Goal: Task Accomplishment & Management: Use online tool/utility

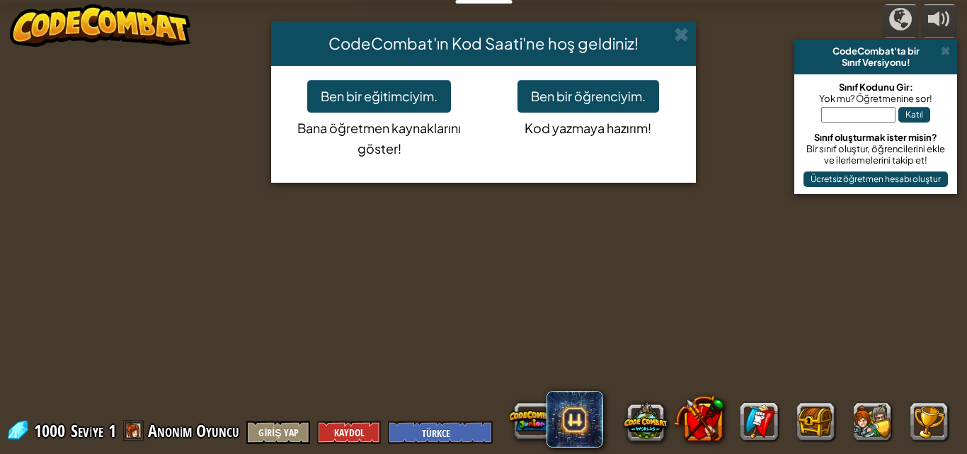
select select "tr"
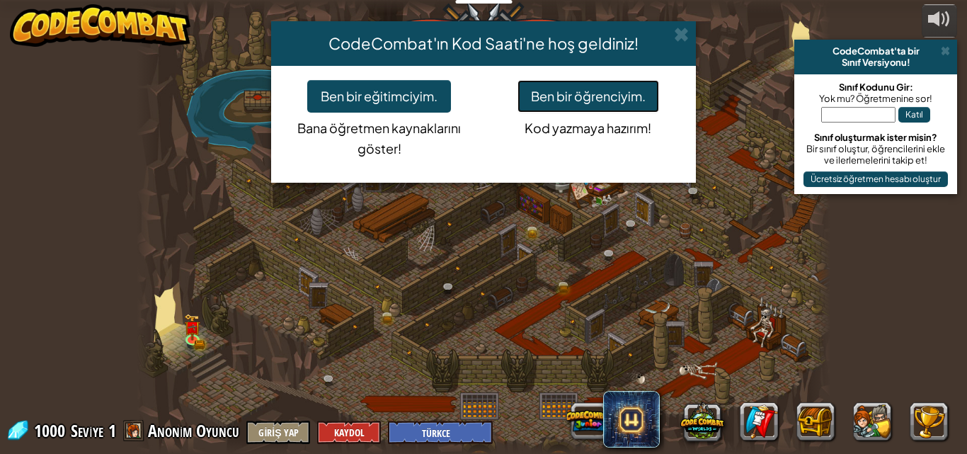
click at [594, 90] on button "Ben bir öğrenciyim." at bounding box center [588, 96] width 142 height 33
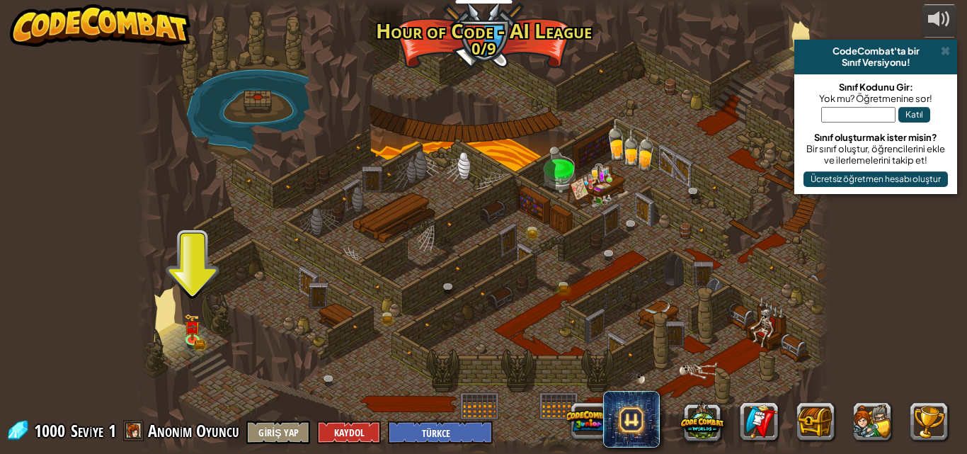
drag, startPoint x: 434, startPoint y: 372, endPoint x: 369, endPoint y: 344, distance: 70.3
click at [407, 343] on div at bounding box center [484, 227] width 694 height 454
click at [190, 330] on img at bounding box center [192, 320] width 16 height 36
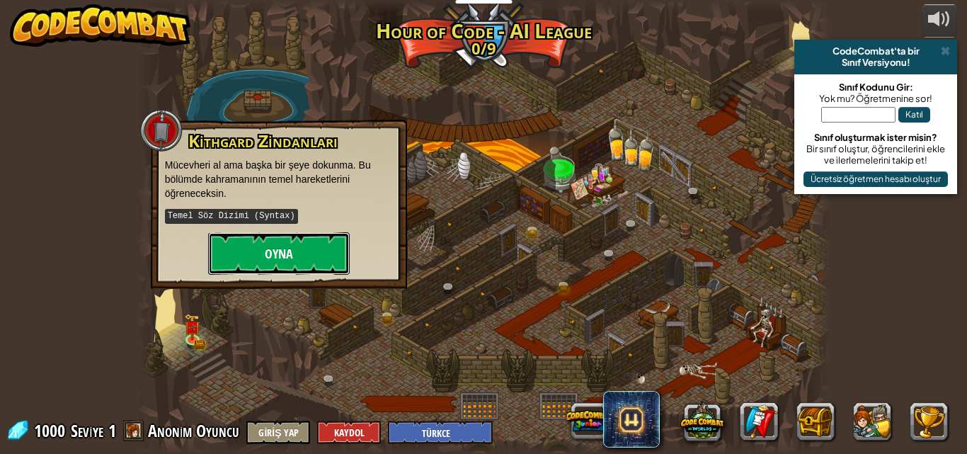
click at [306, 259] on button "Oyna" at bounding box center [279, 253] width 142 height 42
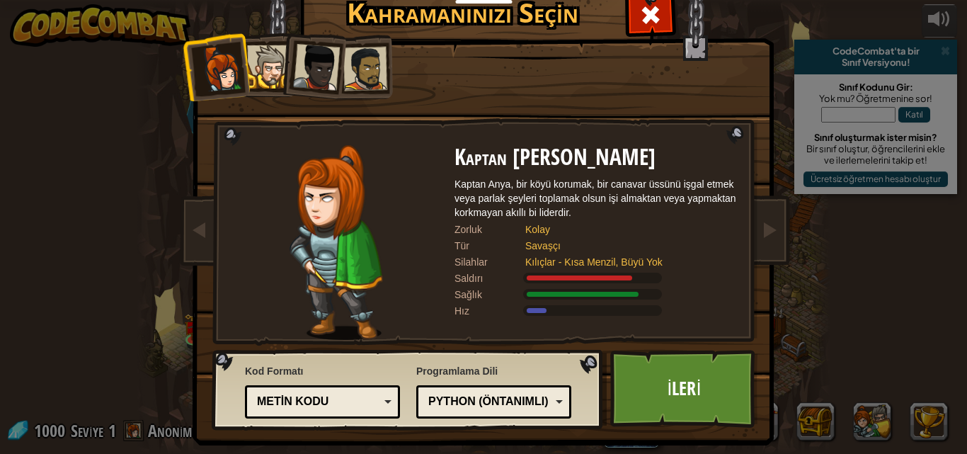
click at [267, 79] on div at bounding box center [268, 66] width 43 height 43
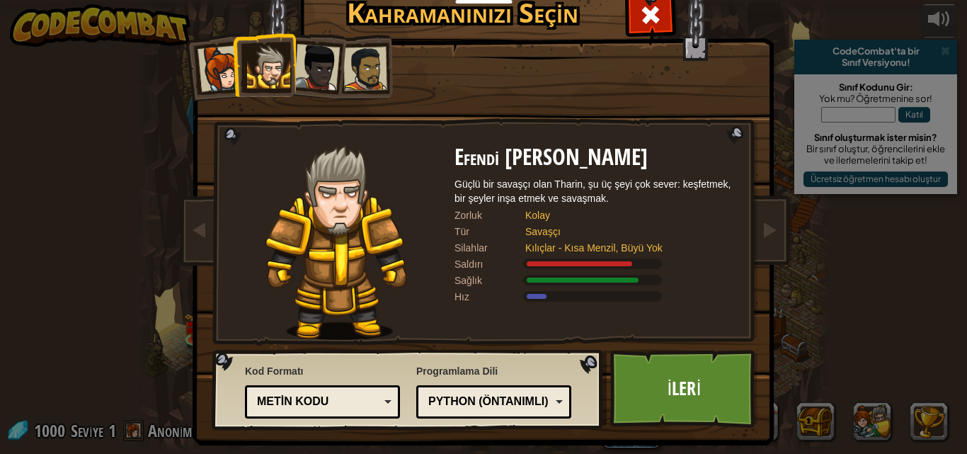
click at [304, 66] on div at bounding box center [316, 67] width 47 height 47
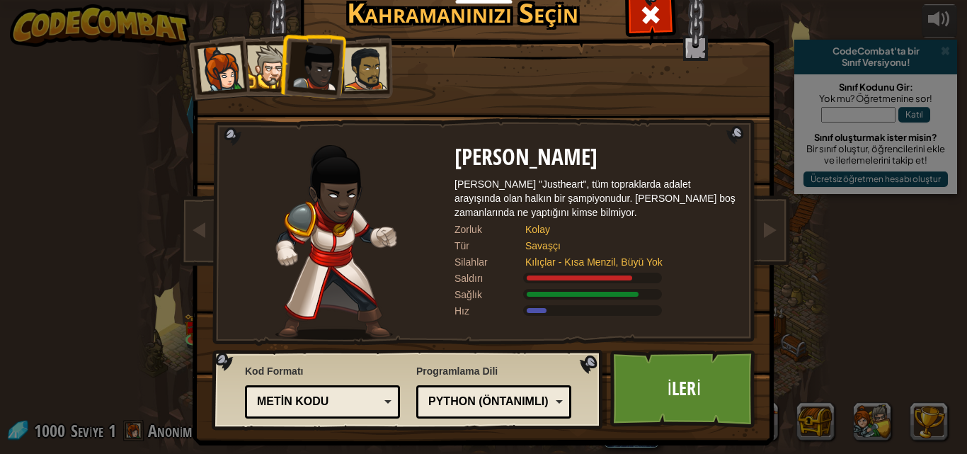
click at [357, 72] on div at bounding box center [365, 69] width 44 height 44
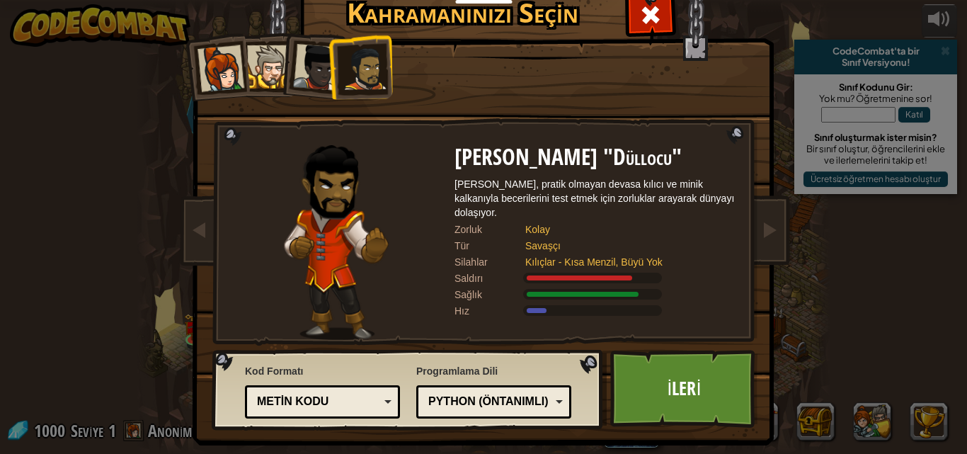
click at [212, 74] on div at bounding box center [220, 68] width 47 height 47
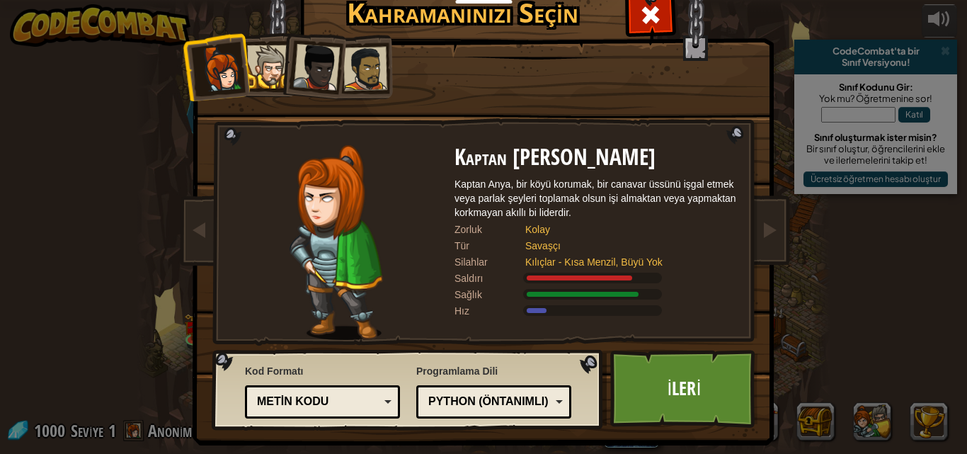
click at [260, 71] on div at bounding box center [268, 66] width 43 height 43
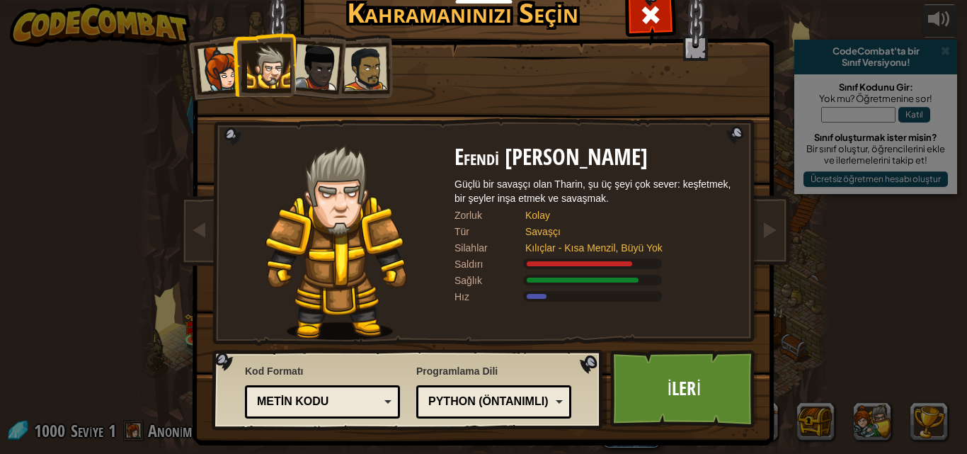
drag, startPoint x: 294, startPoint y: 69, endPoint x: 310, endPoint y: 69, distance: 15.6
click at [299, 69] on div at bounding box center [316, 67] width 47 height 47
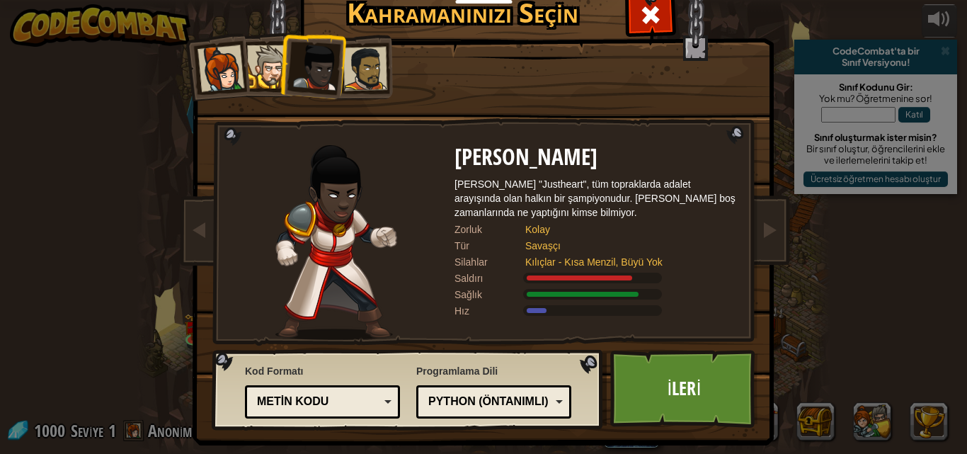
drag, startPoint x: 333, startPoint y: 69, endPoint x: 351, endPoint y: 65, distance: 18.0
click at [336, 68] on li at bounding box center [311, 64] width 69 height 69
drag, startPoint x: 351, startPoint y: 65, endPoint x: 361, endPoint y: 64, distance: 10.0
click at [352, 65] on div at bounding box center [365, 69] width 44 height 44
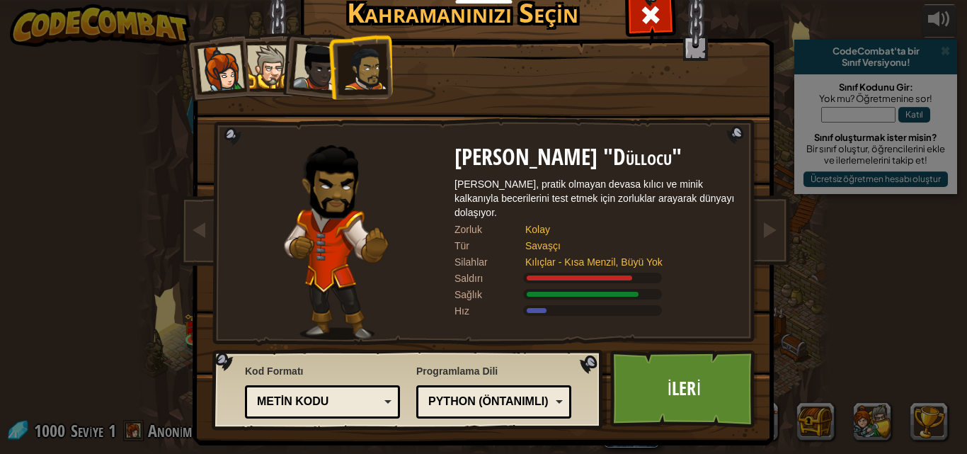
click at [220, 81] on div at bounding box center [220, 68] width 47 height 47
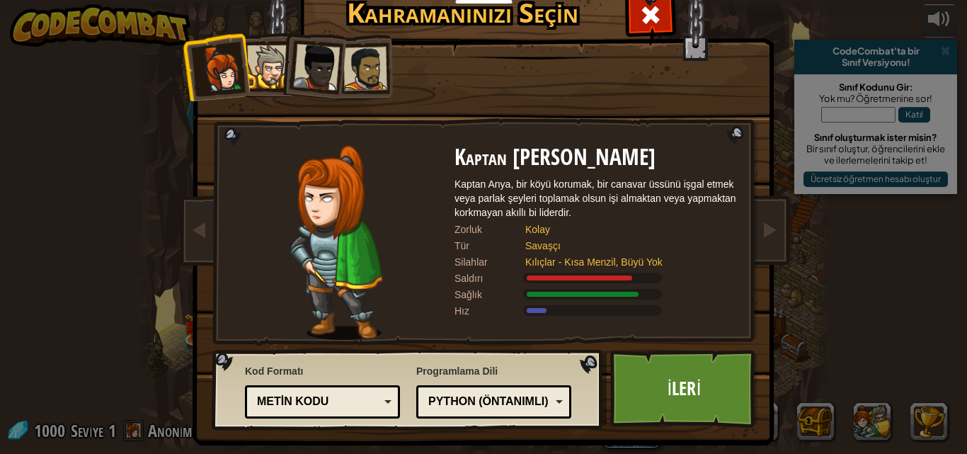
click at [263, 78] on div at bounding box center [268, 66] width 43 height 43
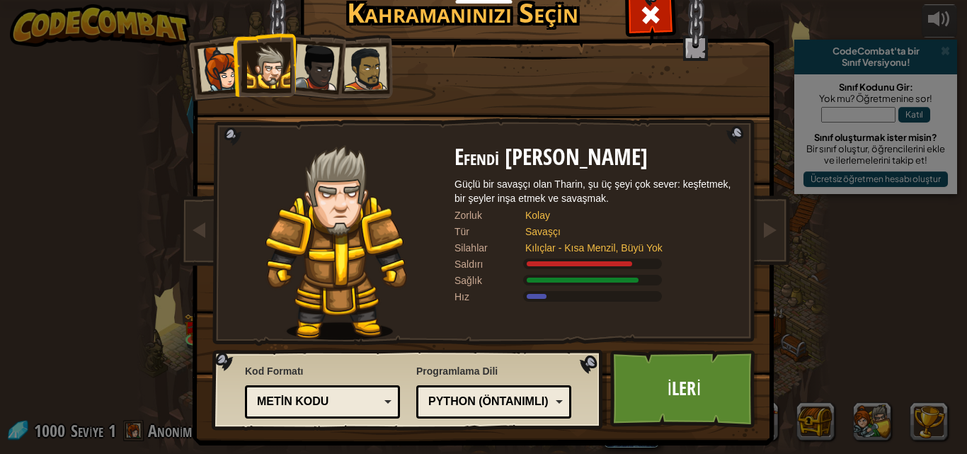
click at [292, 35] on ol at bounding box center [484, 35] width 584 height 0
click at [304, 74] on div at bounding box center [316, 67] width 47 height 47
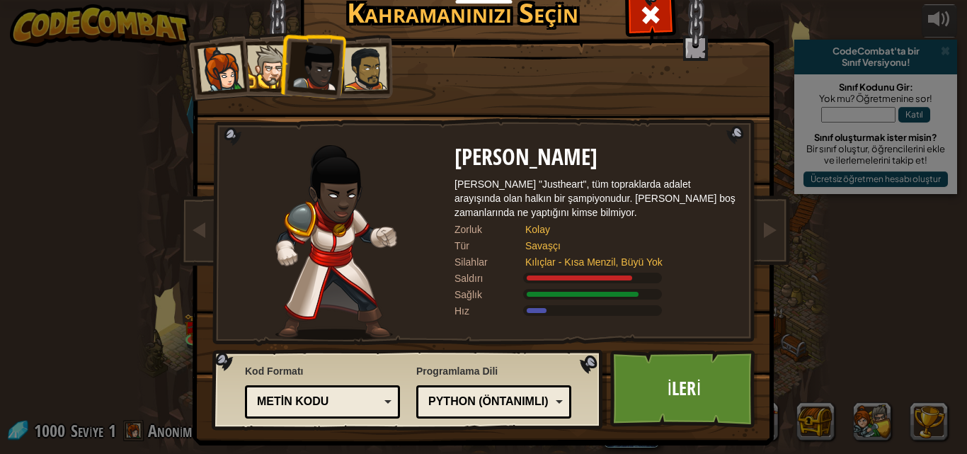
click at [343, 71] on div at bounding box center [365, 69] width 44 height 44
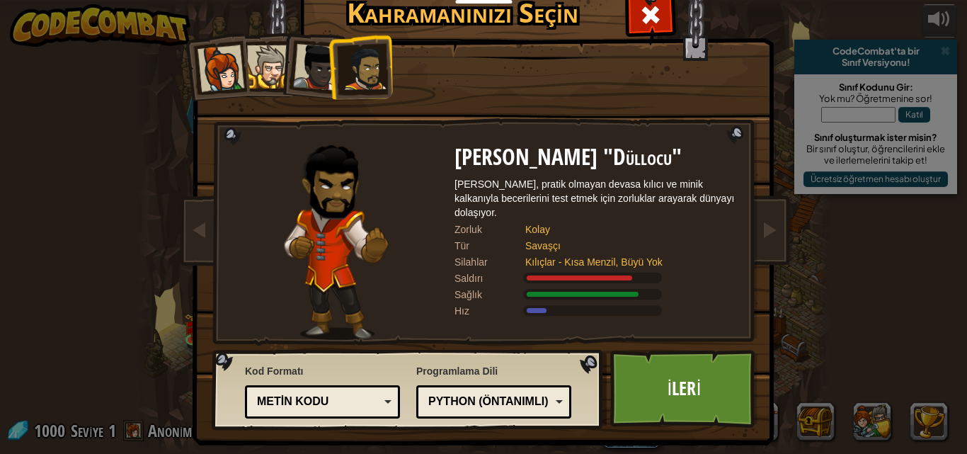
click at [204, 71] on div at bounding box center [220, 68] width 47 height 47
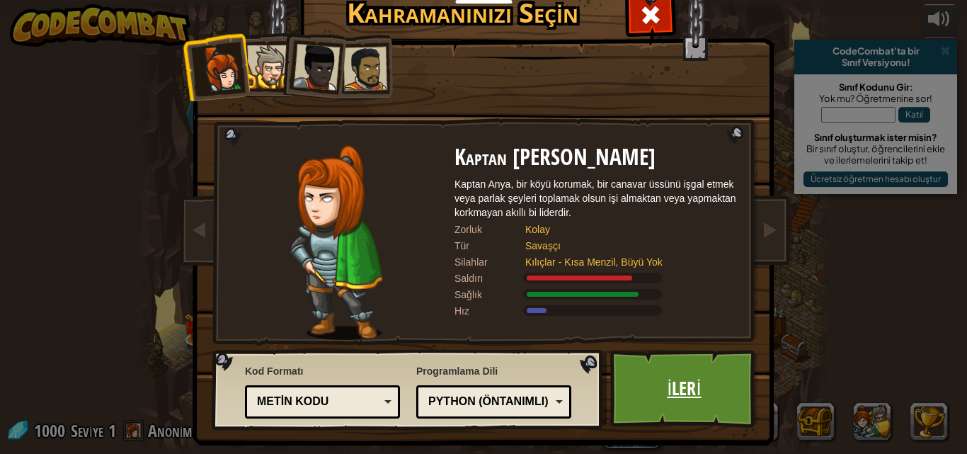
click at [705, 398] on link "İleri" at bounding box center [684, 389] width 148 height 78
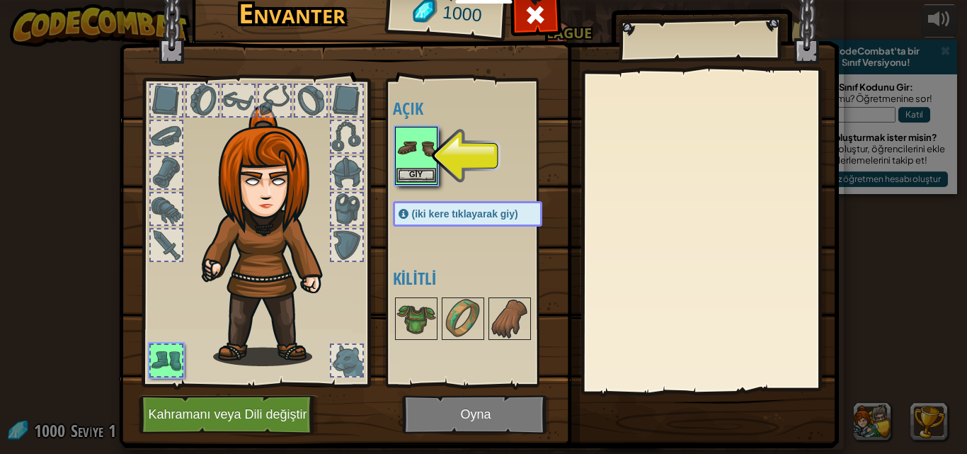
click at [398, 156] on img at bounding box center [416, 148] width 40 height 40
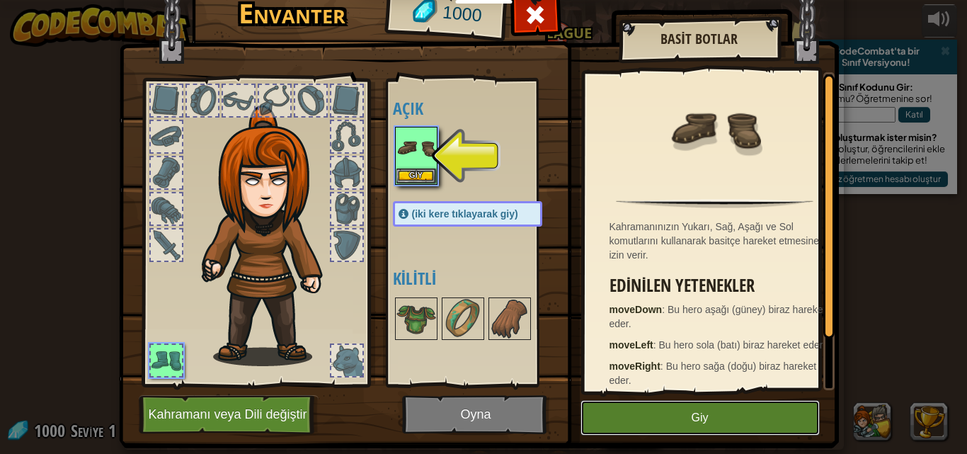
click at [725, 417] on button "Giy" at bounding box center [699, 417] width 239 height 35
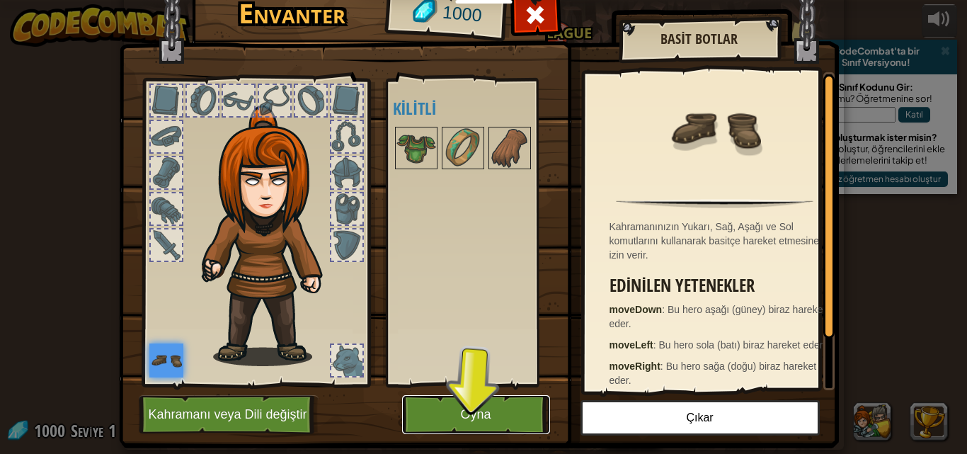
click at [456, 414] on button "Oyna" at bounding box center [476, 414] width 148 height 39
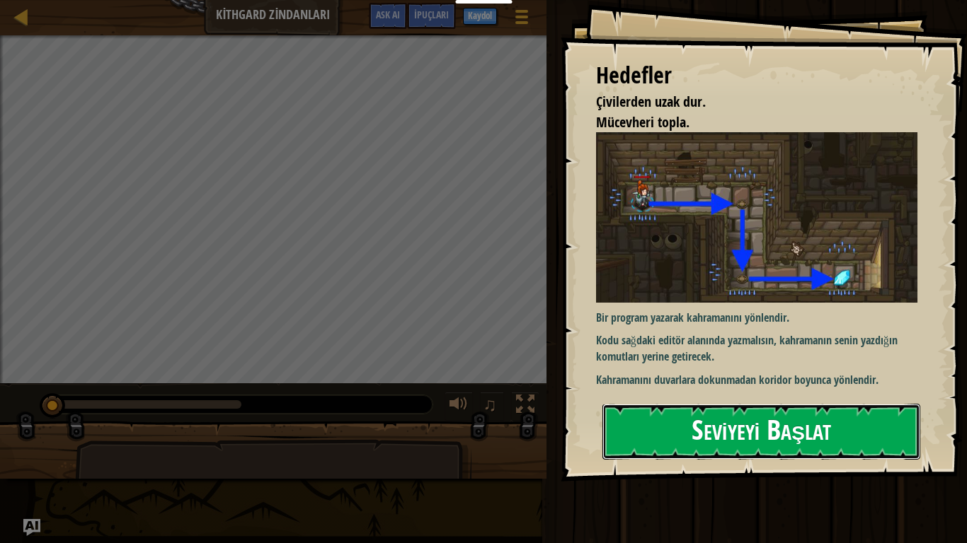
click at [764, 437] on button "Seviyeyi Başlat" at bounding box center [761, 432] width 318 height 56
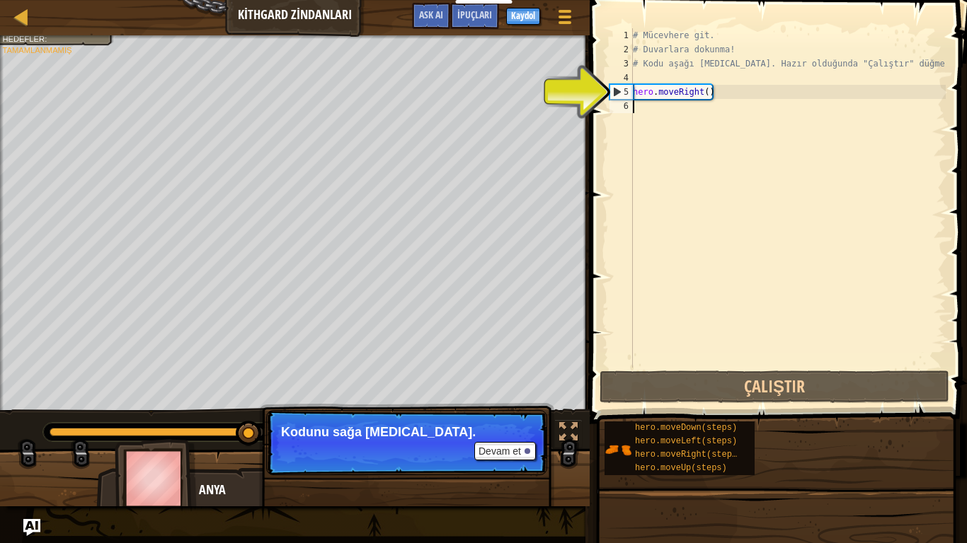
type textarea "hero.moveRight()"
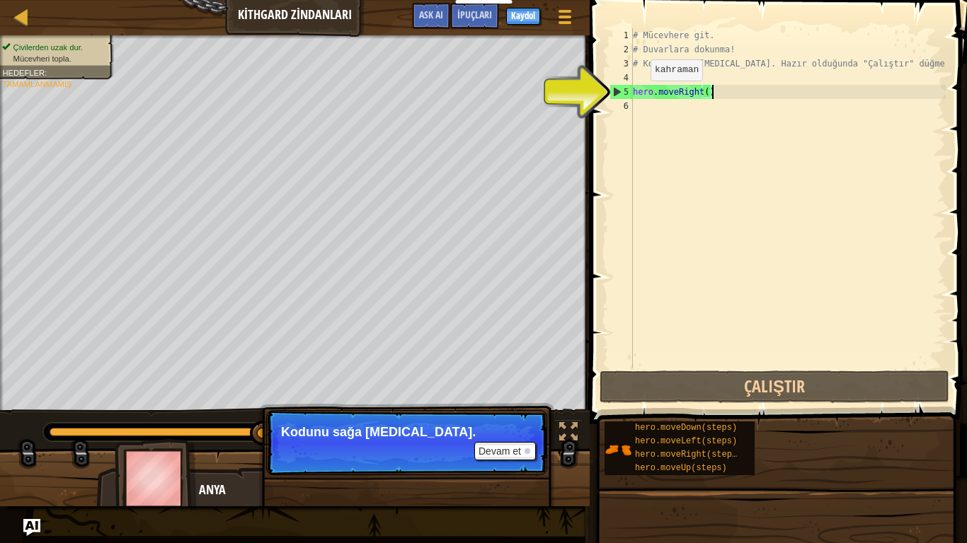
click at [618, 89] on div "5" at bounding box center [621, 92] width 23 height 14
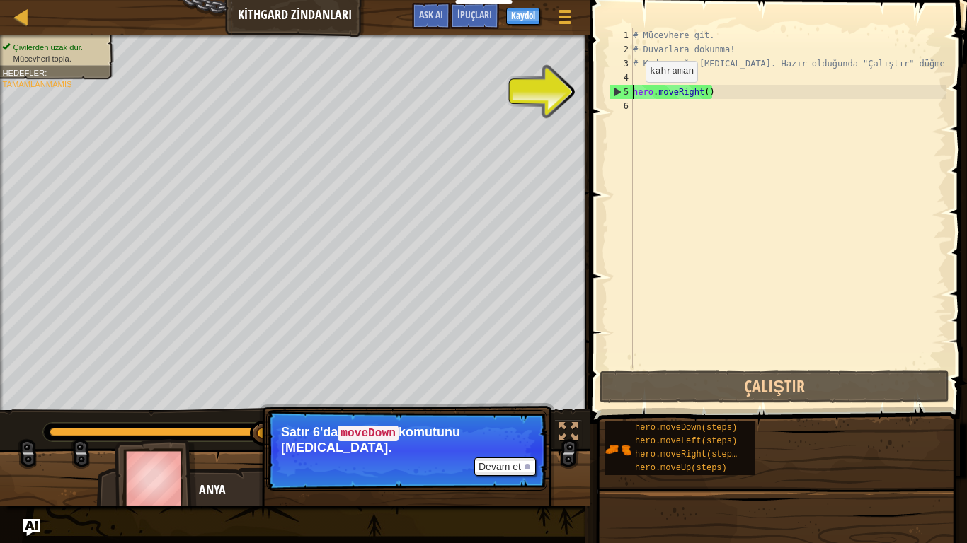
click at [616, 90] on div "5" at bounding box center [621, 92] width 23 height 14
click at [616, 86] on div "5" at bounding box center [621, 92] width 23 height 14
type textarea "hero.moveRight()"
drag, startPoint x: 253, startPoint y: 432, endPoint x: 393, endPoint y: 497, distance: 155.1
click at [369, 453] on div "Harita Kithgard Zindanları Oyun Menüsü Bitti Kaydol İpuçları Ask AI 1 ההההההההה…" at bounding box center [483, 271] width 967 height 543
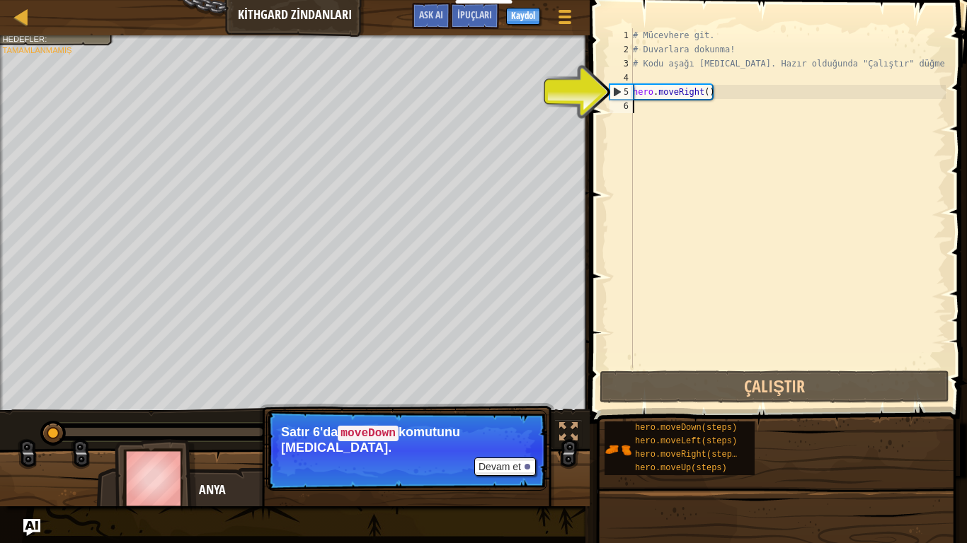
drag, startPoint x: 256, startPoint y: 437, endPoint x: 8, endPoint y: 420, distance: 248.9
click at [8, 420] on div "♫" at bounding box center [294, 429] width 589 height 42
click at [616, 92] on div "5" at bounding box center [621, 92] width 23 height 14
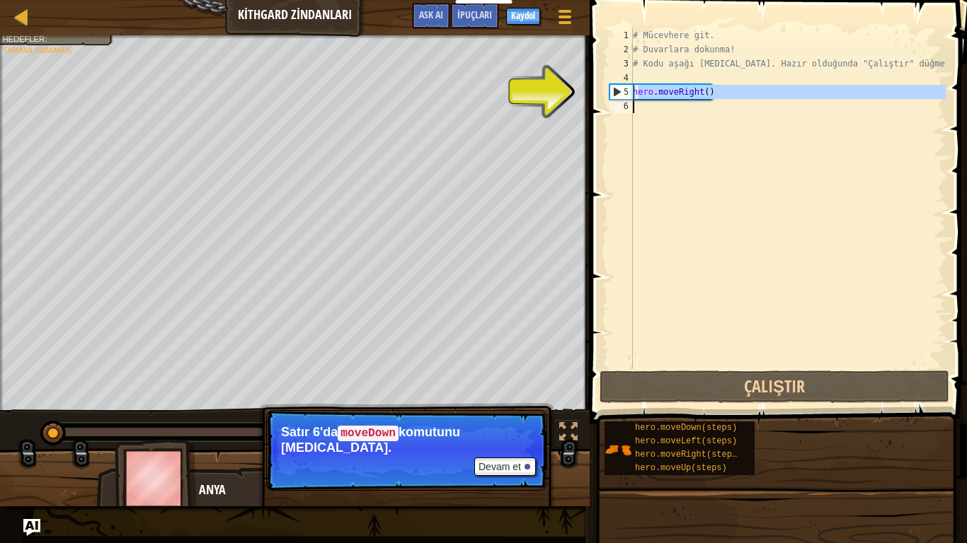
drag, startPoint x: 635, startPoint y: 98, endPoint x: 676, endPoint y: 124, distance: 47.7
click at [676, 124] on div "# Mücevhere git. # Duvarlara dokunma! # Kodu aşağı [MEDICAL_DATA]. Hazır olduğu…" at bounding box center [788, 212] width 316 height 368
type textarea "hero.moveRight()"
click at [676, 124] on div "# Mücevhere git. # Duvarlara dokunma! # Kodu aşağı [MEDICAL_DATA]. Hazır olduğu…" at bounding box center [788, 198] width 316 height 340
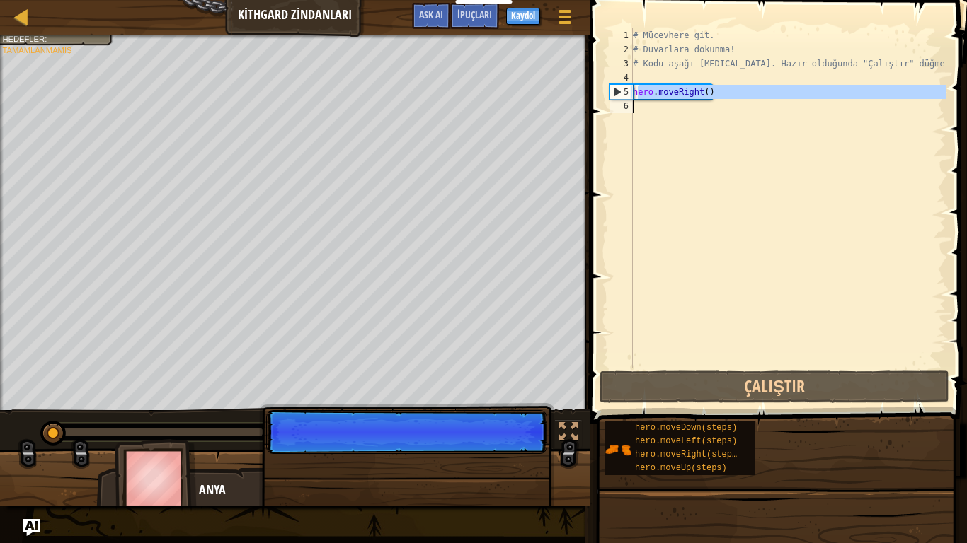
drag, startPoint x: 638, startPoint y: 93, endPoint x: 690, endPoint y: 99, distance: 52.0
click at [690, 99] on div "# Mücevhere git. # Duvarlara dokunma! # Kodu aşağı [MEDICAL_DATA]. Hazır olduğu…" at bounding box center [788, 212] width 316 height 368
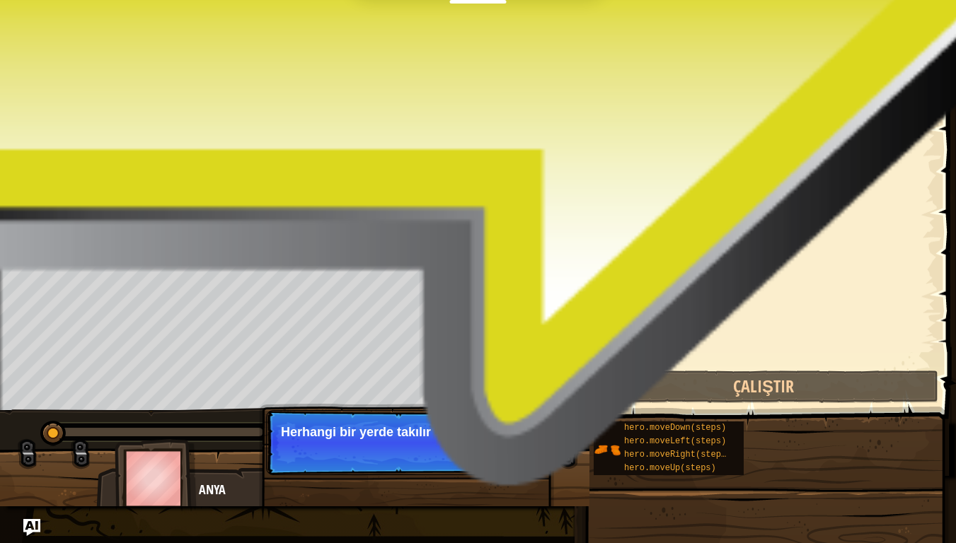
click at [617, 90] on div "5" at bounding box center [610, 92] width 23 height 14
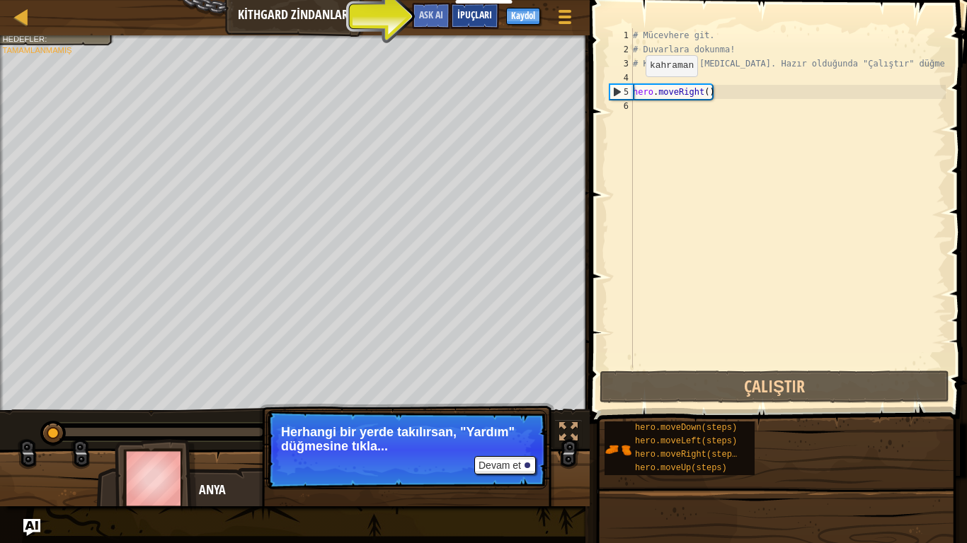
click at [459, 24] on div "İpuçları" at bounding box center [474, 16] width 49 height 26
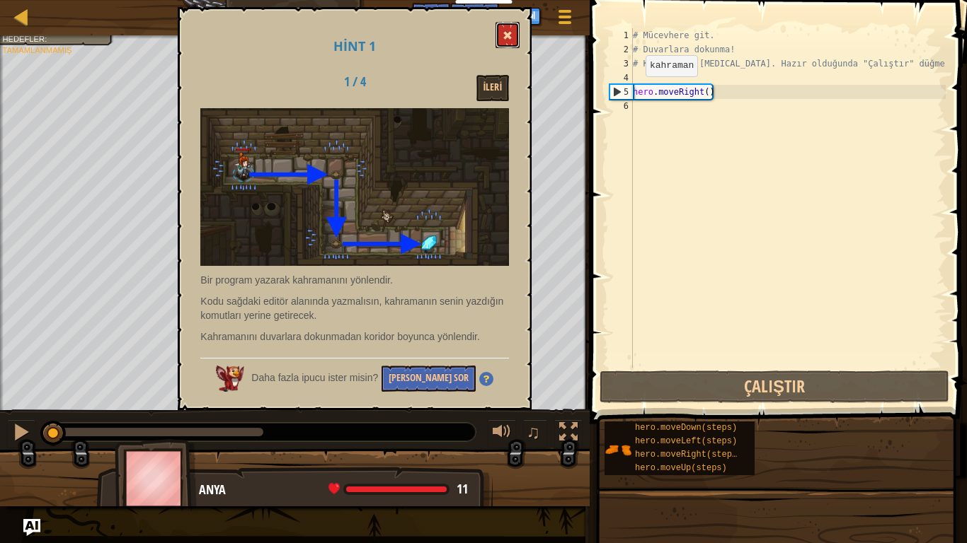
click at [510, 33] on span at bounding box center [507, 35] width 10 height 10
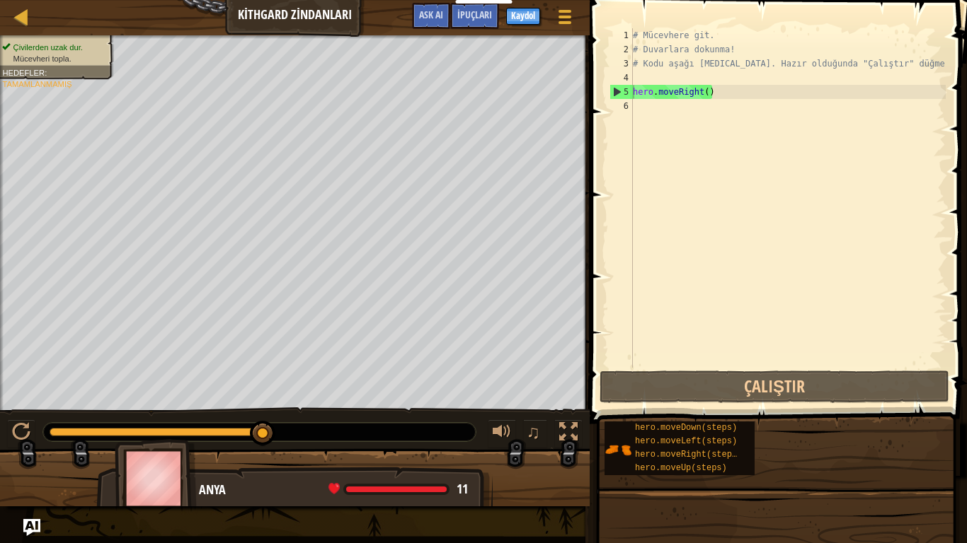
drag, startPoint x: 54, startPoint y: 434, endPoint x: 966, endPoint y: 543, distance: 918.7
click at [966, 453] on div "Harita Kithgard Zindanları Oyun Menüsü Bitti Kaydol İpuçları Ask AI 1 ההההההההה…" at bounding box center [483, 271] width 967 height 543
click at [640, 35] on div "# Mücevhere git. # Duvarlara dokunma! # Kodu aşağı [MEDICAL_DATA]. Hazır olduğu…" at bounding box center [788, 212] width 316 height 368
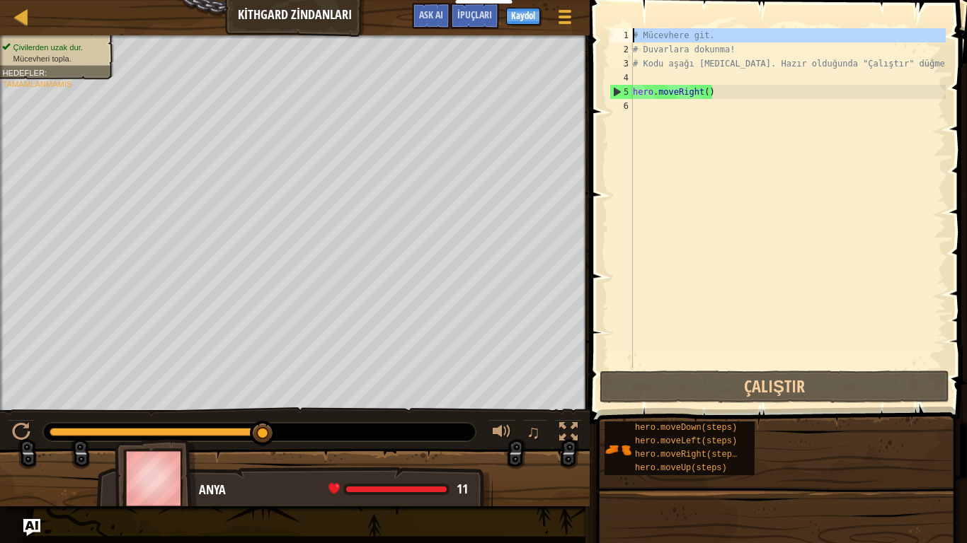
click at [626, 38] on div "1" at bounding box center [620, 35] width 23 height 14
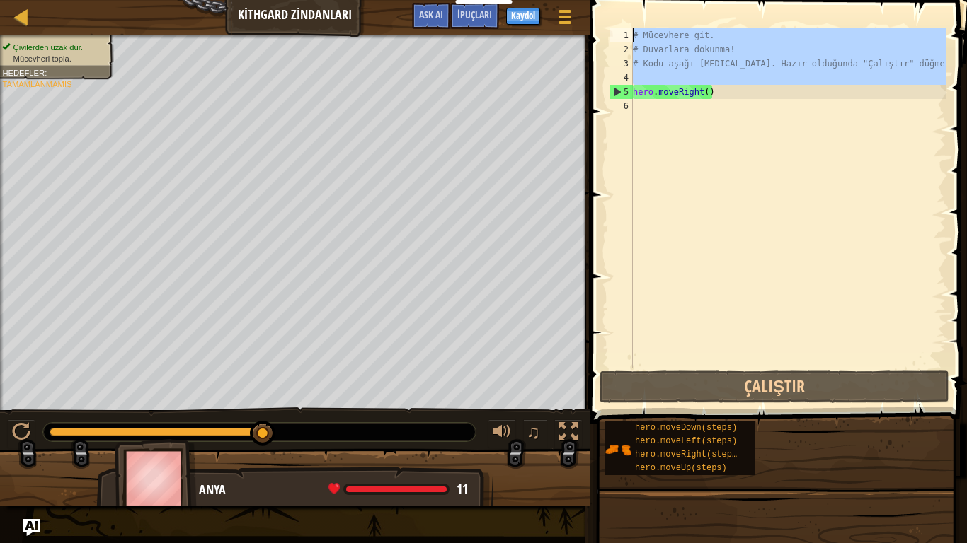
drag, startPoint x: 633, startPoint y: 91, endPoint x: 626, endPoint y: 38, distance: 53.5
click at [626, 38] on div "# Mücevhere git. 1 2 3 4 5 6 # Mücevhere git. # Duvarlara dokunma! # Kodu aşağı…" at bounding box center [775, 198] width 339 height 340
click at [626, 38] on div "1" at bounding box center [620, 35] width 23 height 14
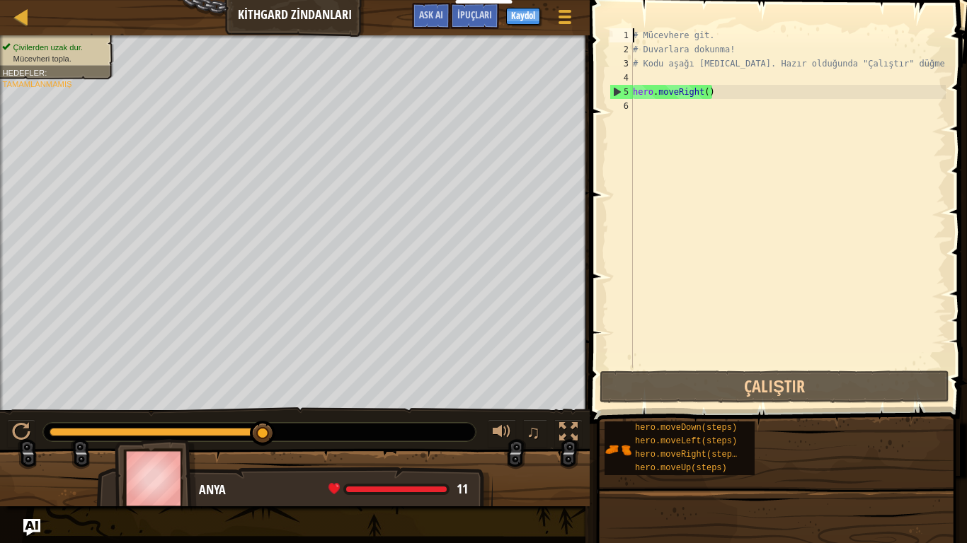
click at [623, 33] on div "1" at bounding box center [620, 35] width 23 height 14
type textarea "hero.moveRight()"
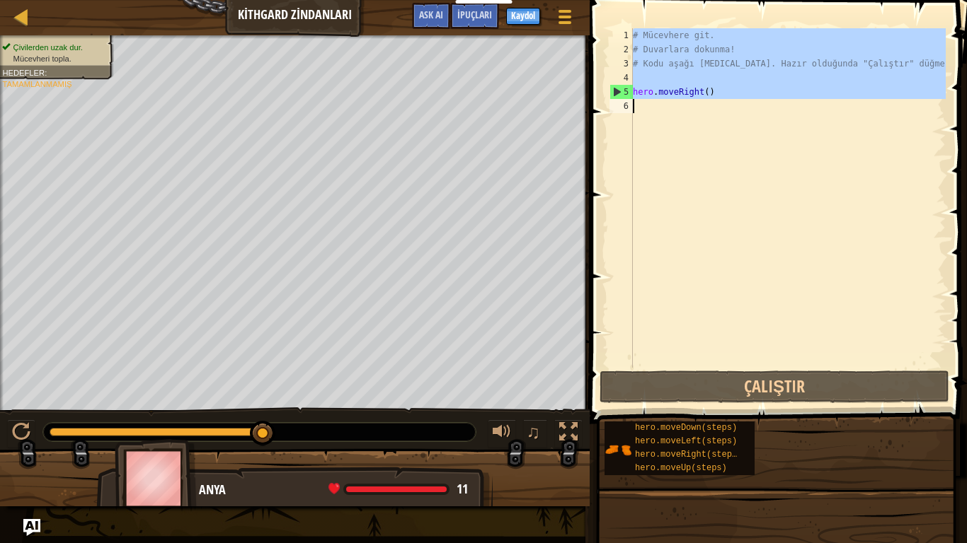
click at [623, 33] on div "1" at bounding box center [620, 35] width 23 height 14
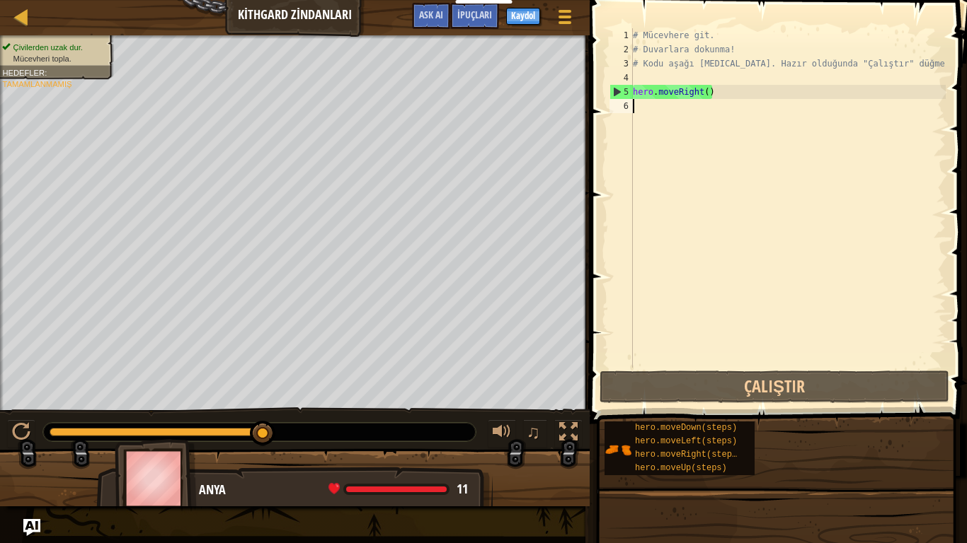
click at [623, 33] on div "1" at bounding box center [620, 35] width 23 height 14
type textarea "hero.moveRight()"
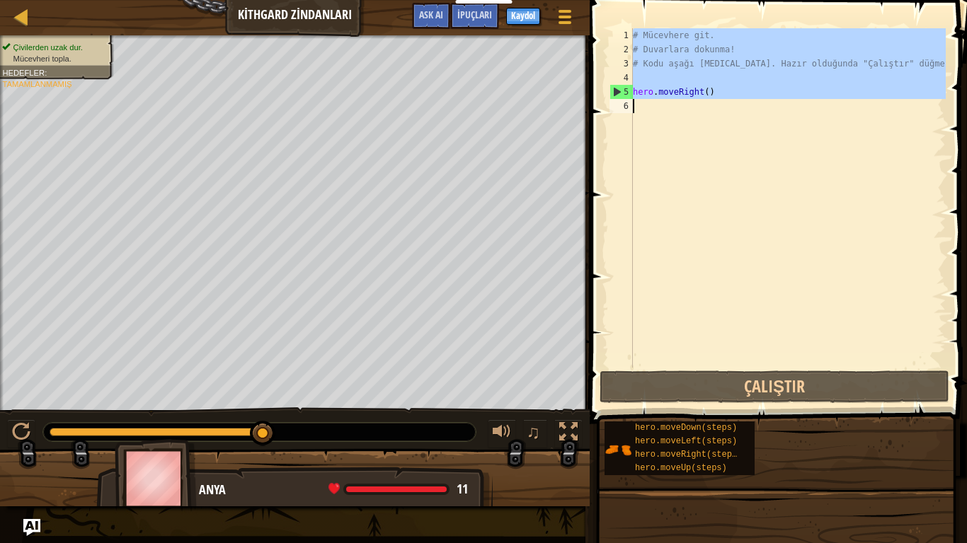
click at [623, 33] on div "1" at bounding box center [620, 35] width 23 height 14
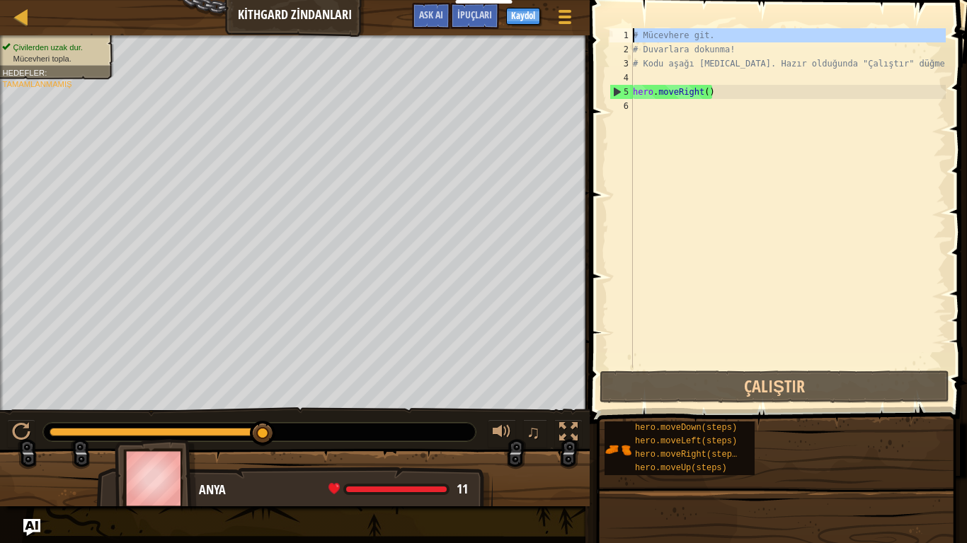
click at [623, 33] on div "1" at bounding box center [620, 35] width 23 height 14
type textarea "hero.moveRight()"
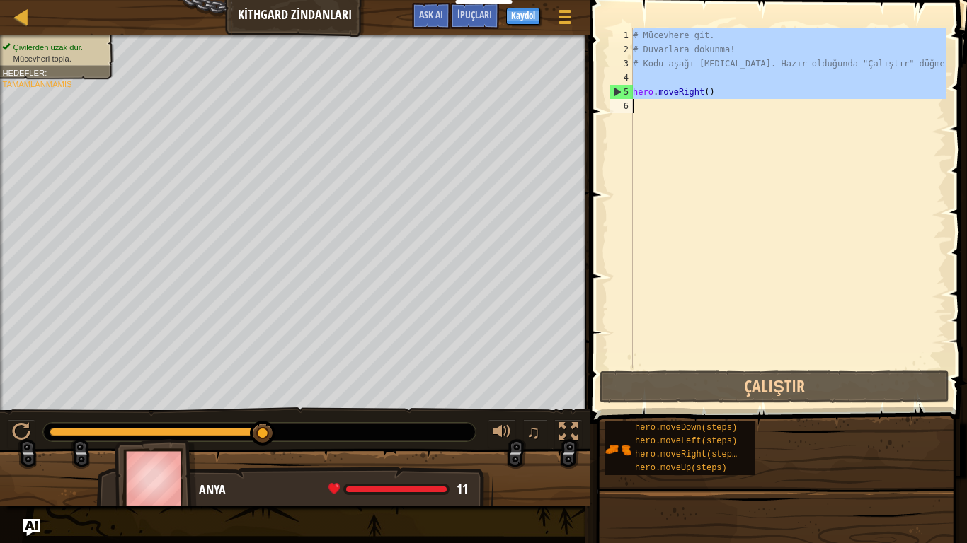
click at [623, 33] on div "1" at bounding box center [620, 35] width 23 height 14
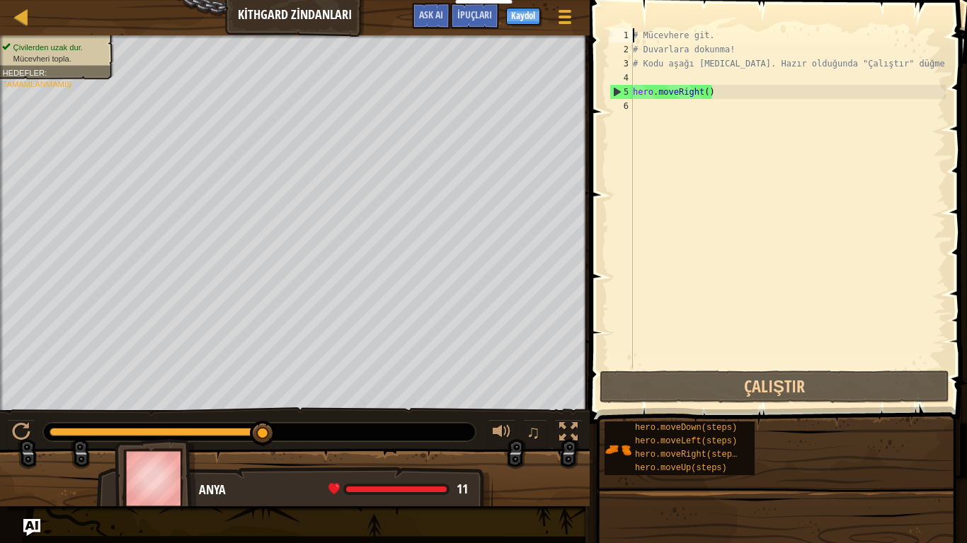
click at [623, 33] on div "1" at bounding box center [620, 35] width 23 height 14
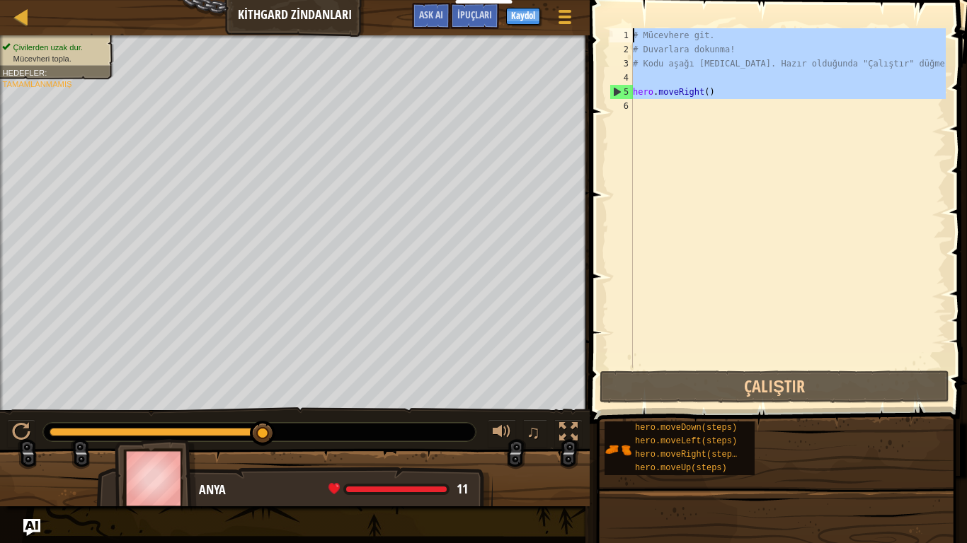
drag, startPoint x: 621, startPoint y: 98, endPoint x: 603, endPoint y: 21, distance: 78.6
click at [603, 21] on div "# Mücevhere git. 1 2 3 4 5 6 # Mücevhere git. # Duvarlara dokunma! # Kodu aşağı…" at bounding box center [775, 240] width 381 height 466
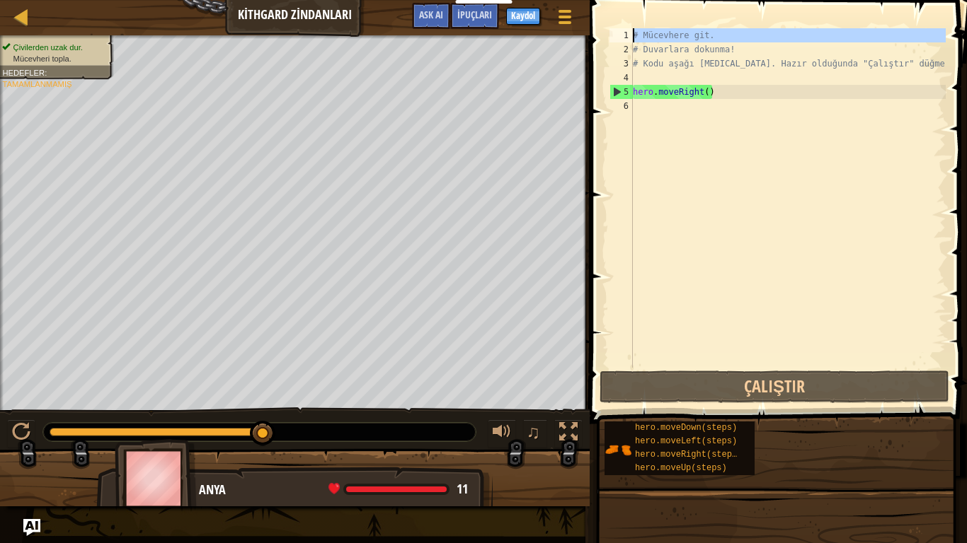
click at [621, 29] on div "1" at bounding box center [620, 35] width 23 height 14
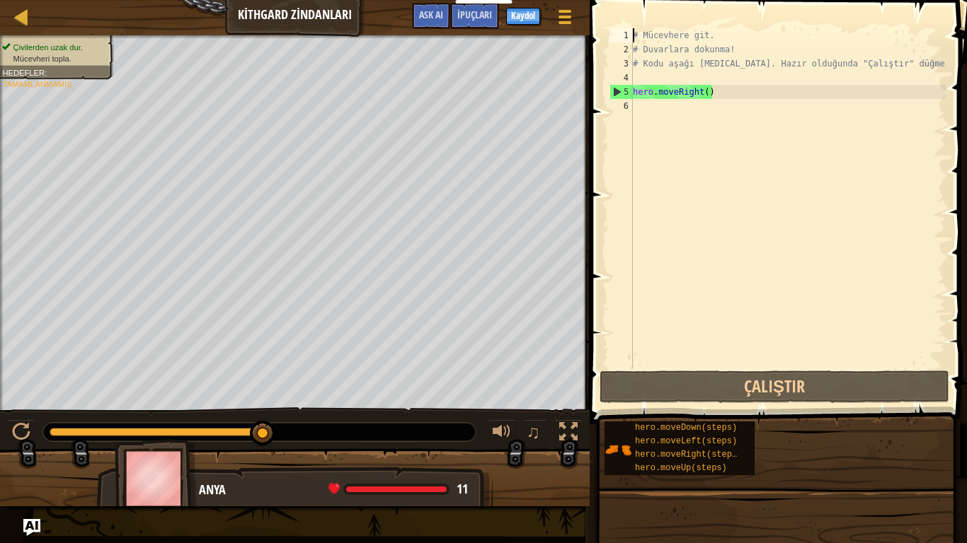
click at [630, 30] on div "1" at bounding box center [620, 35] width 23 height 14
type textarea "hero.moveRight()"
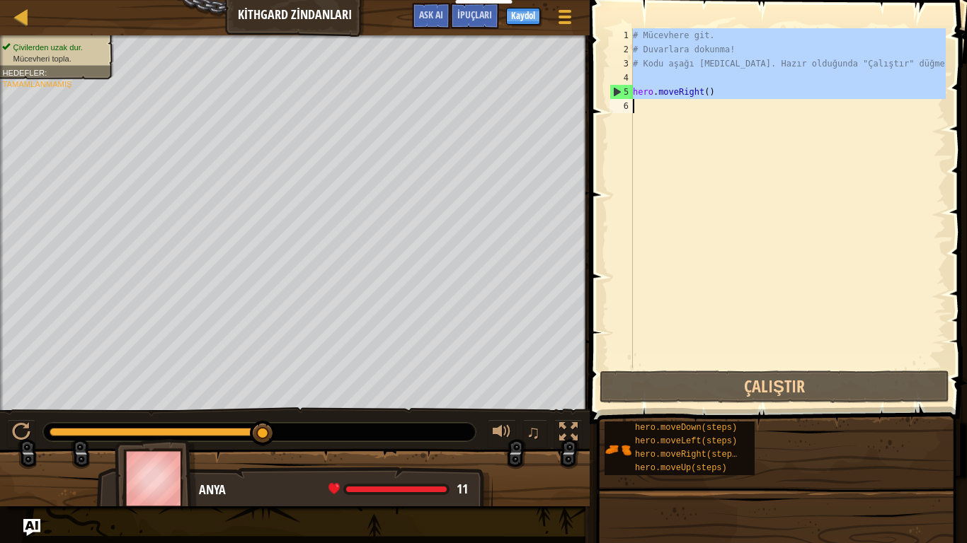
click at [629, 30] on div "1" at bounding box center [620, 35] width 23 height 14
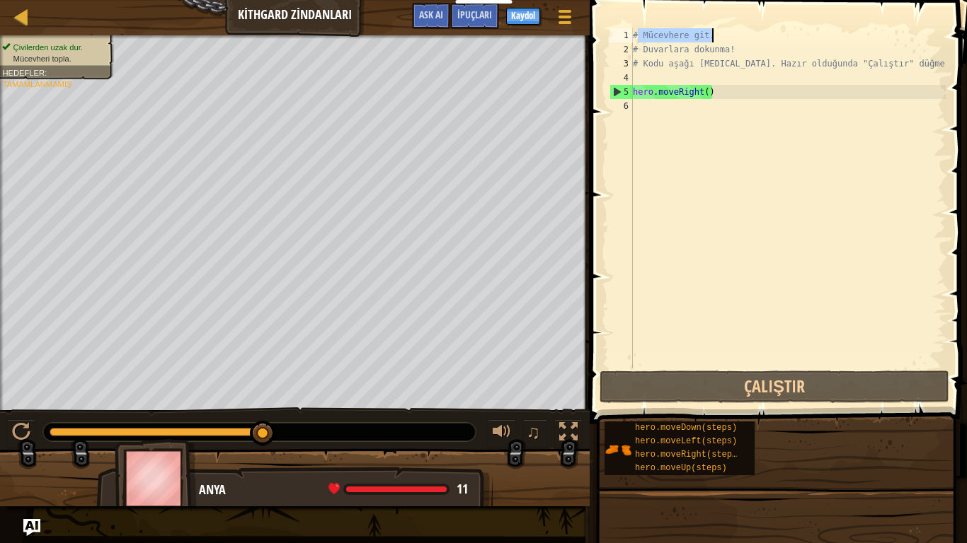
drag, startPoint x: 638, startPoint y: 33, endPoint x: 722, endPoint y: 42, distance: 84.0
click at [722, 42] on div "# Mücevhere git. # Duvarlara dokunma! # Kodu aşağı [MEDICAL_DATA]. Hazır olduğu…" at bounding box center [788, 212] width 316 height 368
click at [624, 32] on div "1" at bounding box center [620, 35] width 23 height 14
type textarea "# Mücevhere git."
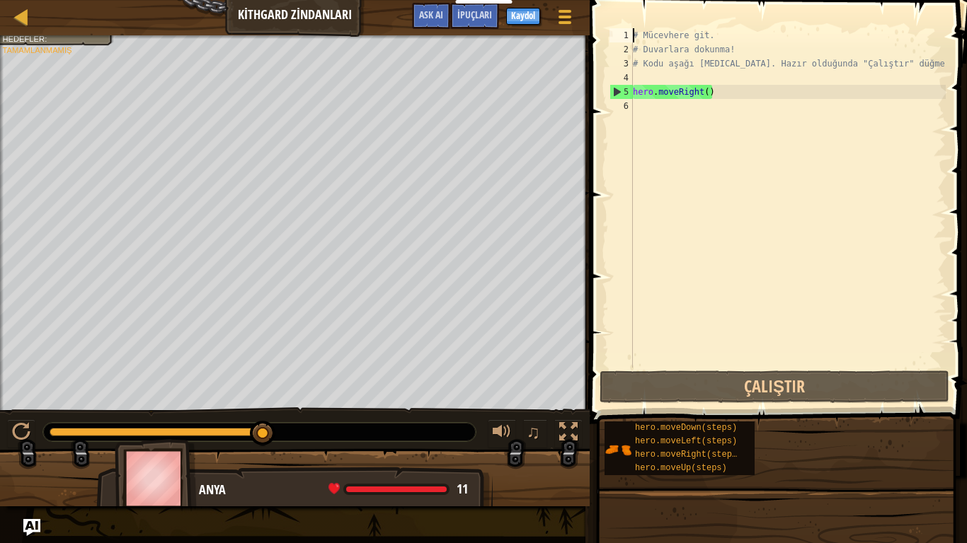
drag, startPoint x: 261, startPoint y: 421, endPoint x: 472, endPoint y: 444, distance: 212.2
click at [506, 433] on div at bounding box center [502, 432] width 18 height 18
click at [540, 431] on button "♫" at bounding box center [535, 434] width 24 height 29
click at [564, 432] on div at bounding box center [568, 432] width 18 height 18
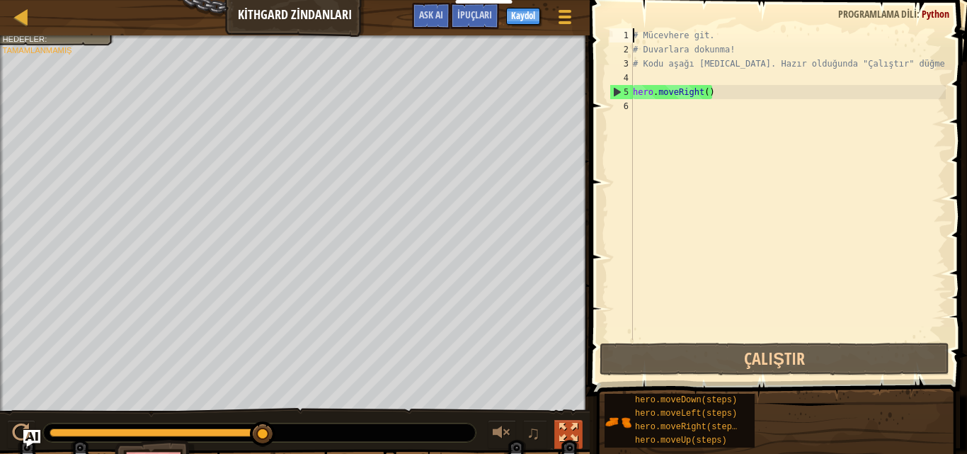
click at [571, 428] on div at bounding box center [568, 432] width 18 height 18
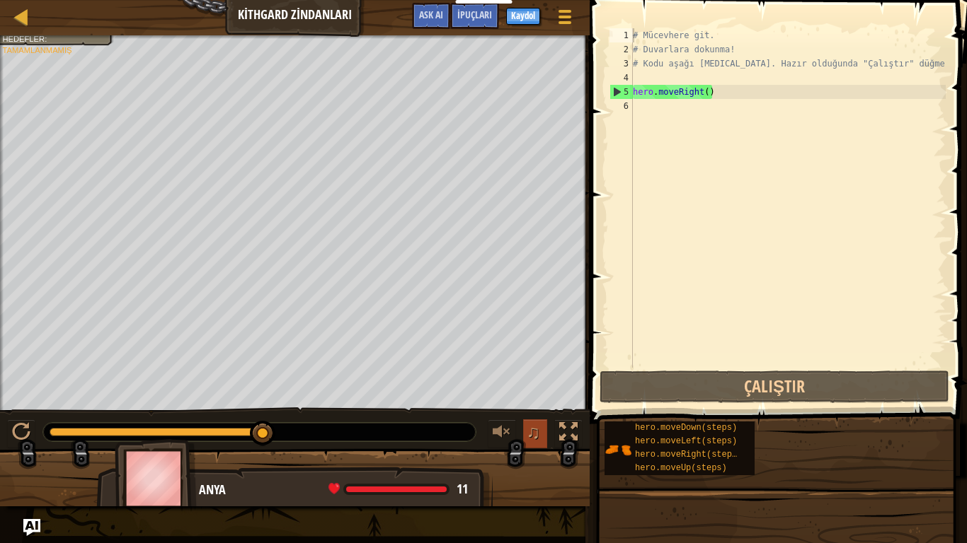
click at [532, 435] on span "♫" at bounding box center [533, 432] width 14 height 21
click at [507, 435] on div at bounding box center [502, 432] width 18 height 18
drag, startPoint x: 396, startPoint y: 495, endPoint x: 224, endPoint y: 418, distance: 188.5
click at [206, 427] on div "Çivilerden uzak dur. Mücevheri topla. Hedefler : Tamamlanmamış ♫ Anya 11 x: 18 …" at bounding box center [483, 270] width 967 height 471
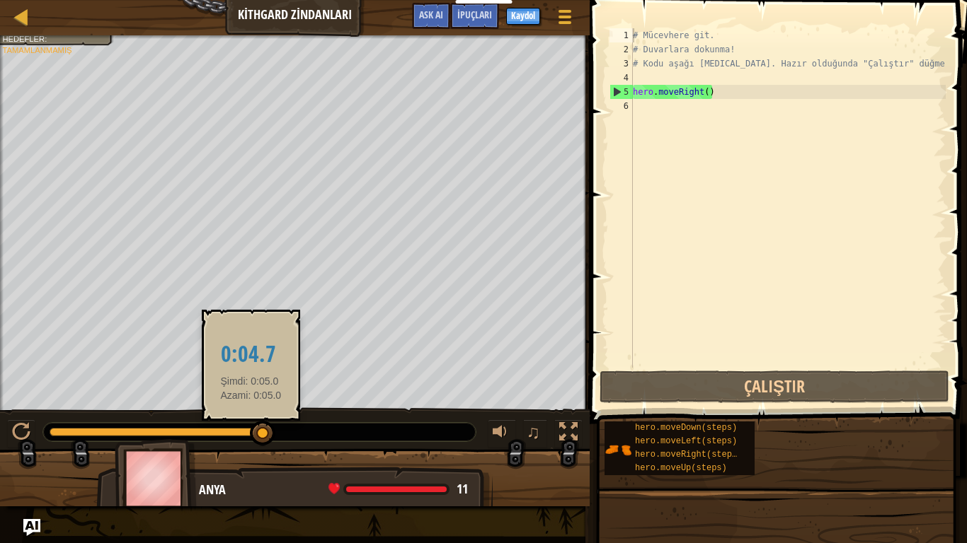
drag, startPoint x: 258, startPoint y: 418, endPoint x: 253, endPoint y: 429, distance: 12.4
click at [253, 429] on div "♫" at bounding box center [294, 429] width 589 height 42
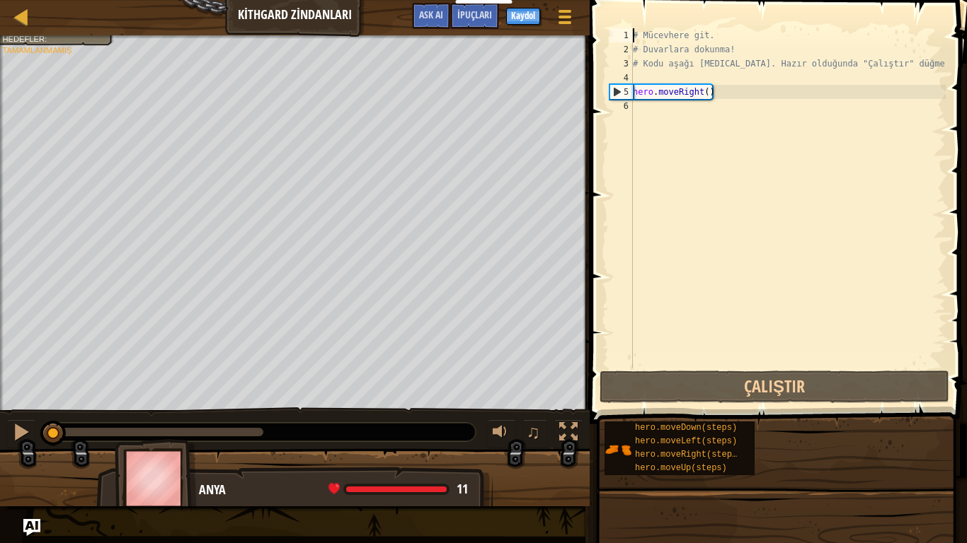
drag, startPoint x: 261, startPoint y: 430, endPoint x: 0, endPoint y: 417, distance: 261.4
click at [0, 417] on div "♫" at bounding box center [294, 429] width 589 height 42
click at [21, 431] on div at bounding box center [21, 432] width 18 height 18
drag, startPoint x: 181, startPoint y: 432, endPoint x: 0, endPoint y: 451, distance: 182.2
click at [0, 451] on div "Çivilerden uzak dur. Mücevheri topla. Hedefler : Tamamlanmamış ♫ Anya 11 x: 7 y…" at bounding box center [483, 270] width 967 height 471
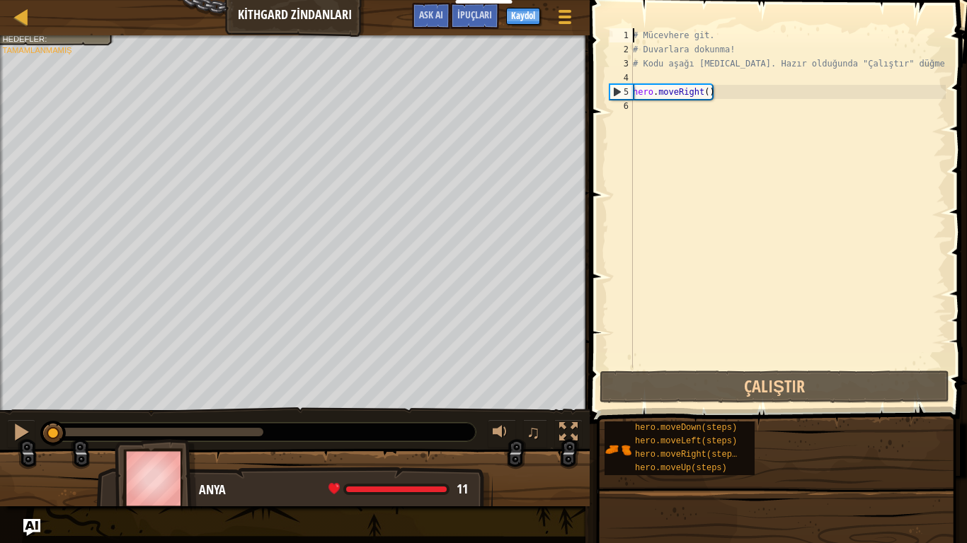
drag, startPoint x: 93, startPoint y: 433, endPoint x: 0, endPoint y: 418, distance: 94.6
click at [0, 418] on div "♫" at bounding box center [294, 429] width 589 height 42
